Goal: Transaction & Acquisition: Obtain resource

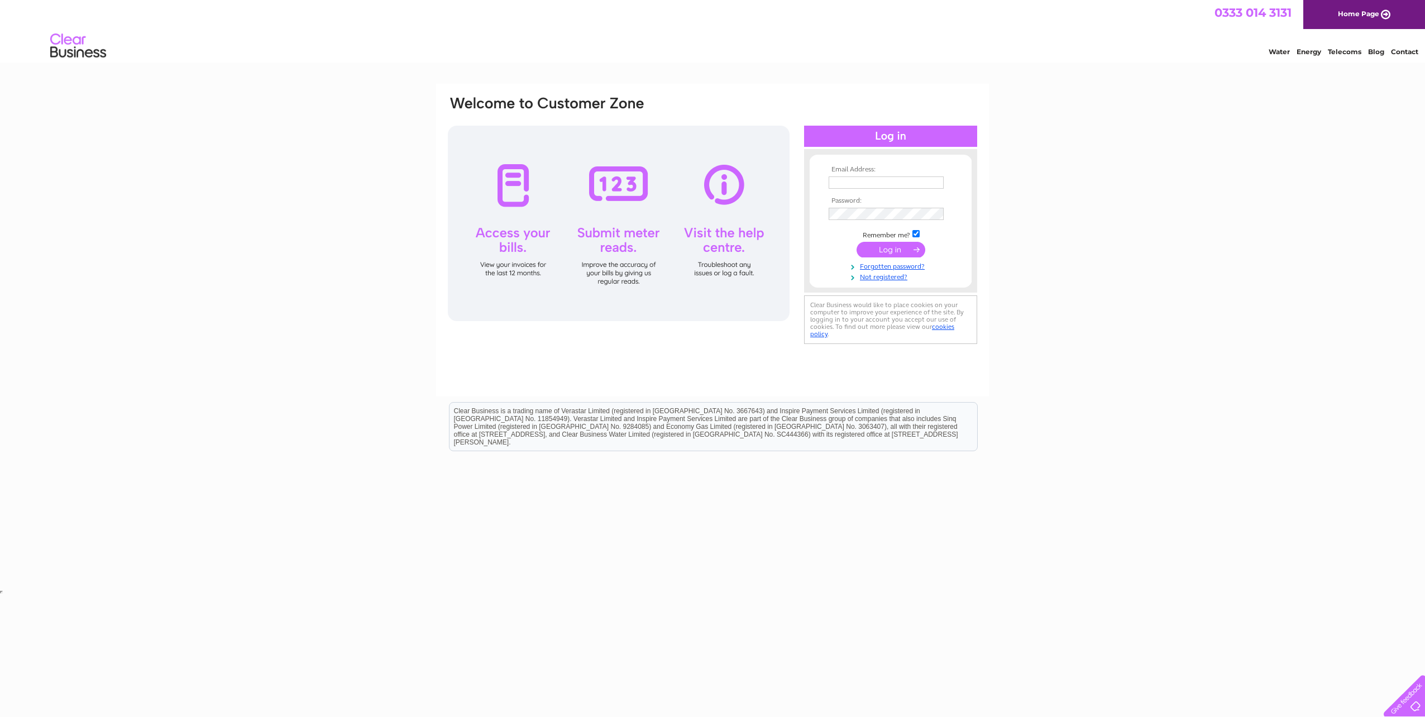
type input "[EMAIL_ADDRESS][DOMAIN_NAME]"
click at [892, 243] on input "submit" at bounding box center [891, 250] width 69 height 16
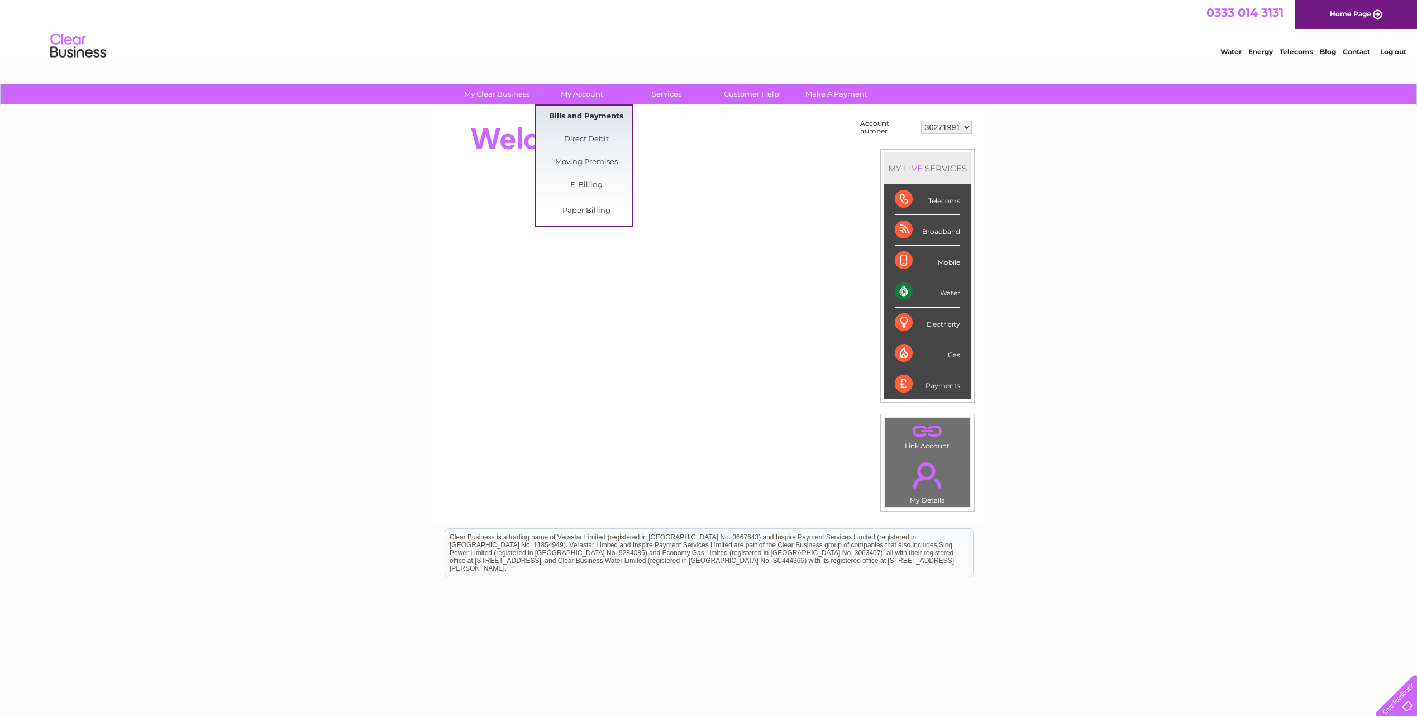
click at [580, 112] on link "Bills and Payments" at bounding box center [586, 117] width 92 height 22
click at [576, 117] on link "Bills and Payments" at bounding box center [586, 117] width 92 height 22
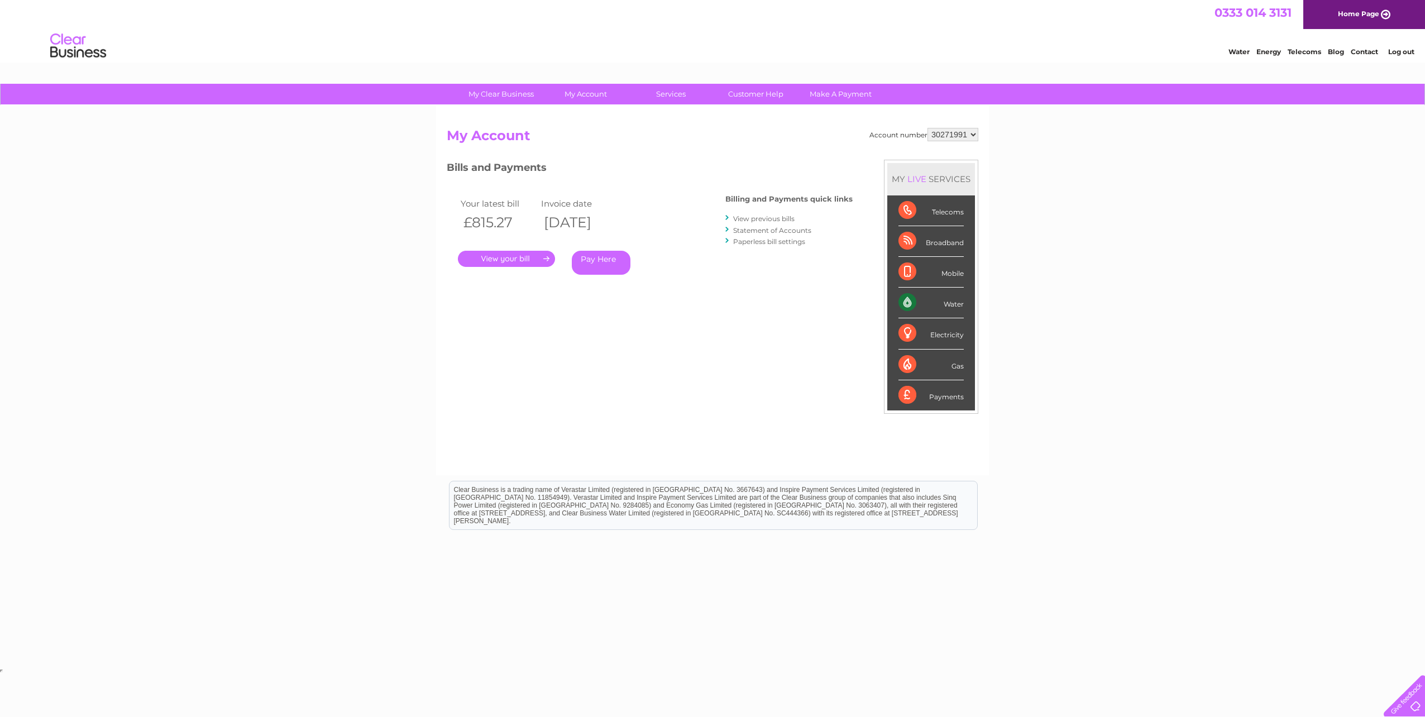
click at [485, 257] on link "." at bounding box center [506, 259] width 97 height 16
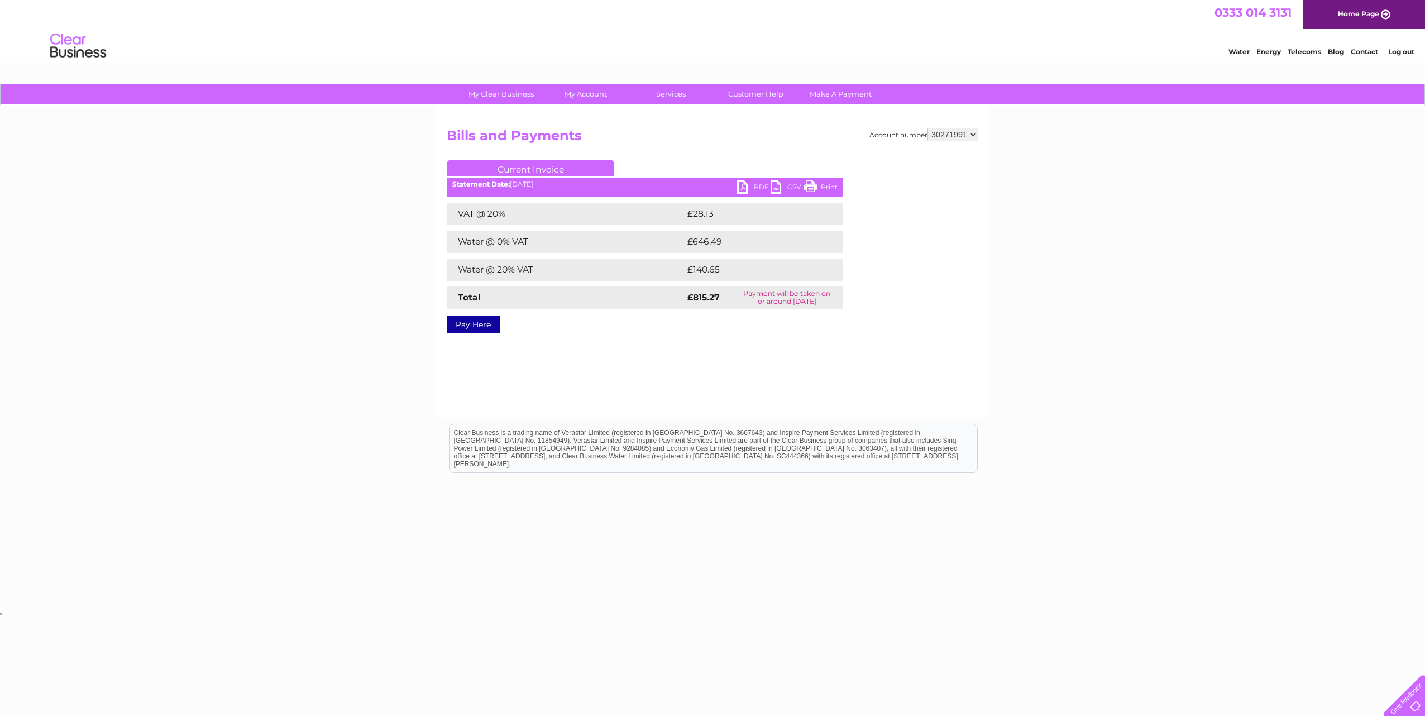
click at [755, 188] on link "PDF" at bounding box center [754, 188] width 34 height 16
click at [1404, 50] on link "Log out" at bounding box center [1401, 51] width 26 height 8
